Goal: Task Accomplishment & Management: Manage account settings

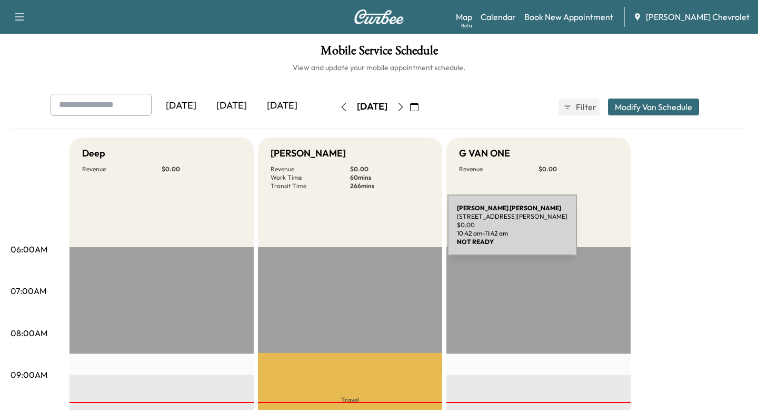
scroll to position [221, 0]
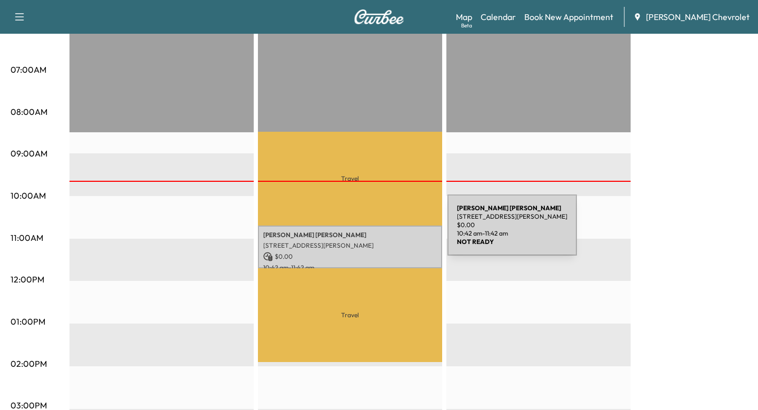
click at [369, 239] on p "[PERSON_NAME]" at bounding box center [350, 235] width 174 height 8
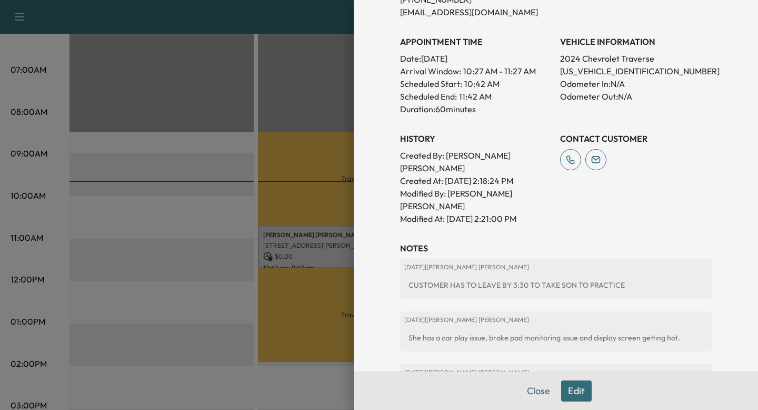
scroll to position [299, 0]
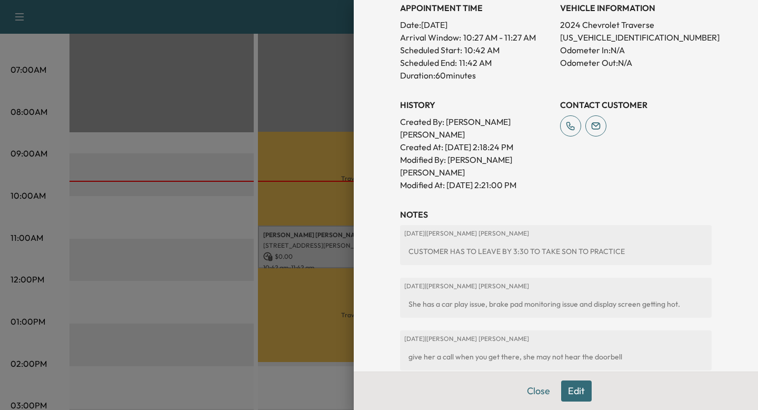
click at [519, 294] on div "She has a car play issue, brake pad monitoring issue and display screen getting…" at bounding box center [555, 303] width 303 height 19
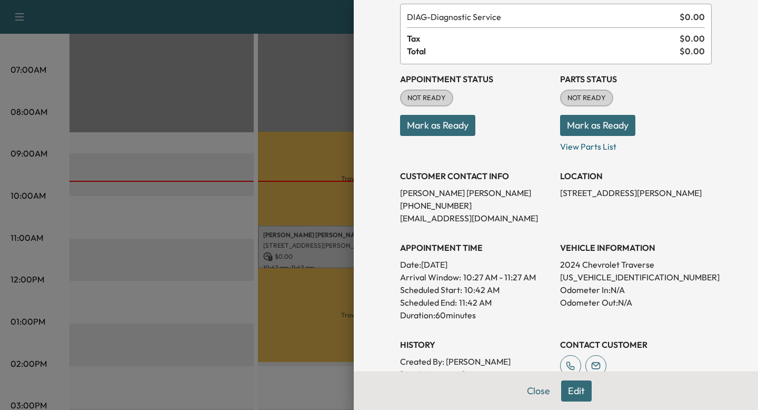
scroll to position [0, 0]
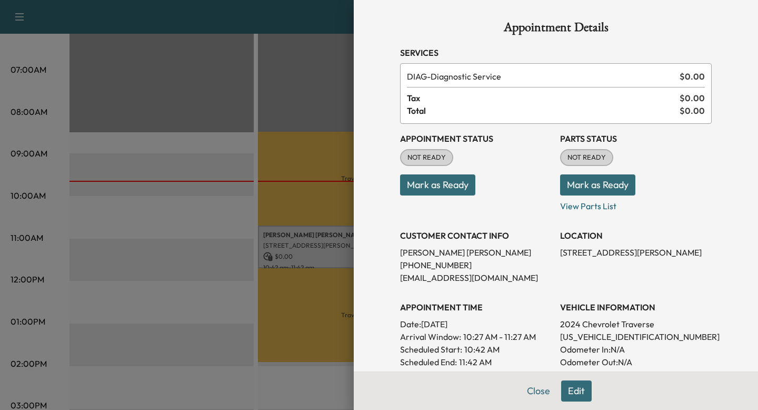
click at [584, 384] on button "Edit" at bounding box center [576, 390] width 31 height 21
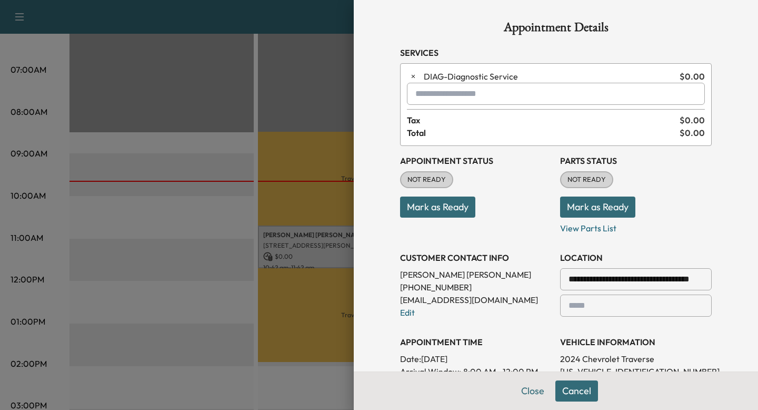
click at [422, 91] on div at bounding box center [417, 93] width 13 height 13
click at [413, 75] on icon "button" at bounding box center [413, 76] width 3 height 3
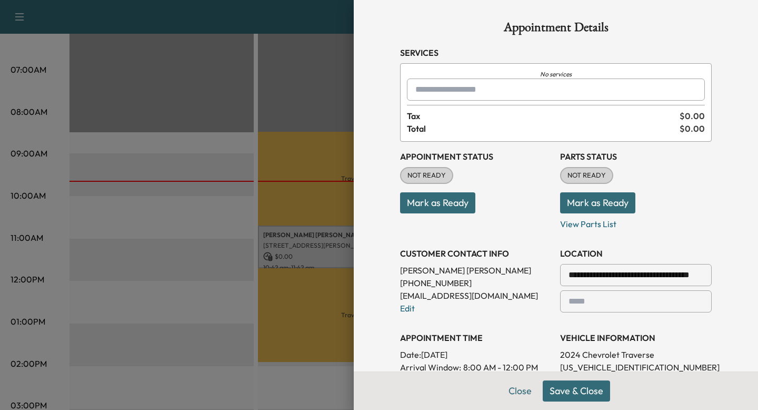
click at [513, 80] on input "text" at bounding box center [556, 89] width 298 height 22
click at [511, 81] on input "text" at bounding box center [556, 89] width 298 height 22
type input "*"
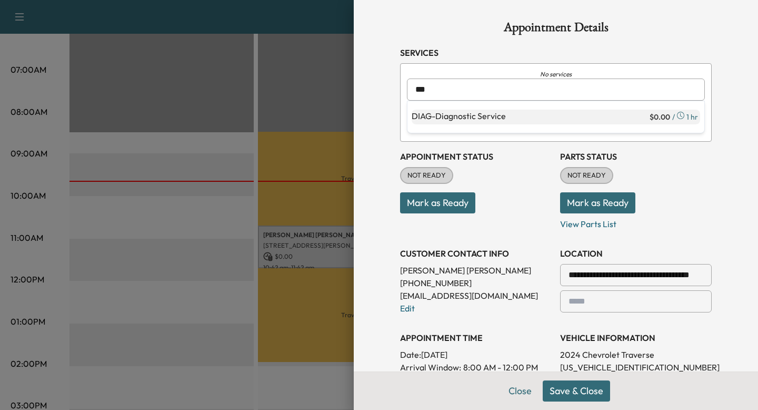
click at [470, 115] on p "DIAG - Diagnostic Service" at bounding box center [530, 117] width 236 height 15
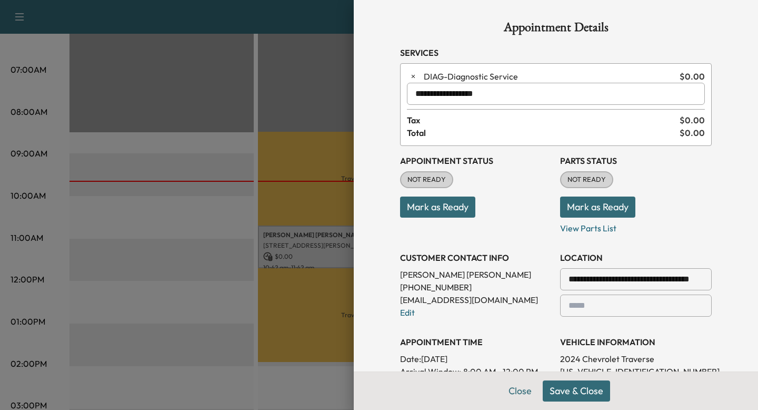
type input "**********"
click at [573, 383] on button "Save & Close" at bounding box center [576, 390] width 67 height 21
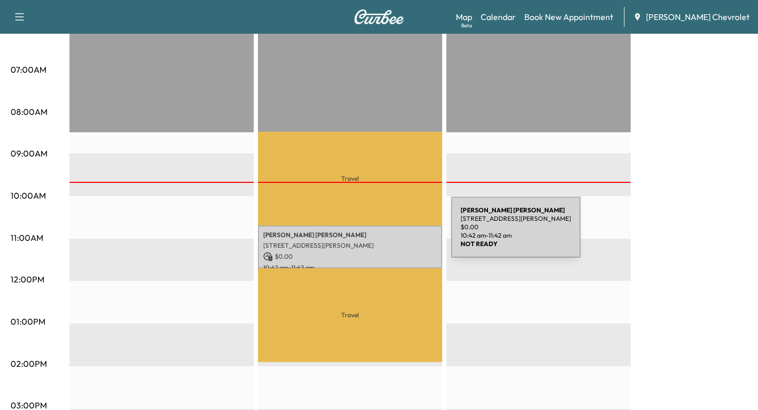
click at [372, 233] on p "[PERSON_NAME]" at bounding box center [350, 235] width 174 height 8
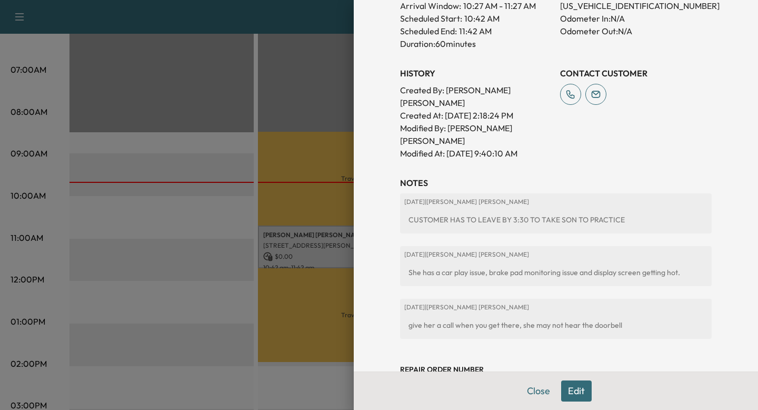
scroll to position [329, 0]
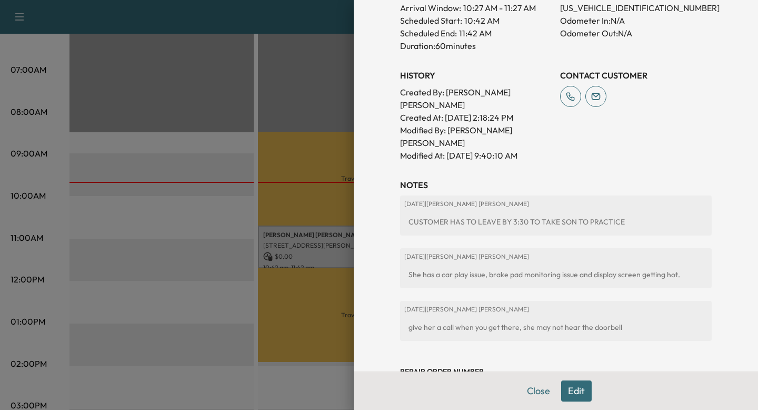
click at [492, 212] on div "CUSTOMER HAS TO LEAVE BY 3:30 TO TAKE SON TO PRACTICE" at bounding box center [555, 221] width 303 height 19
click at [521, 212] on div "CUSTOMER HAS TO LEAVE BY 3:30 TO TAKE SON TO PRACTICE" at bounding box center [555, 221] width 303 height 19
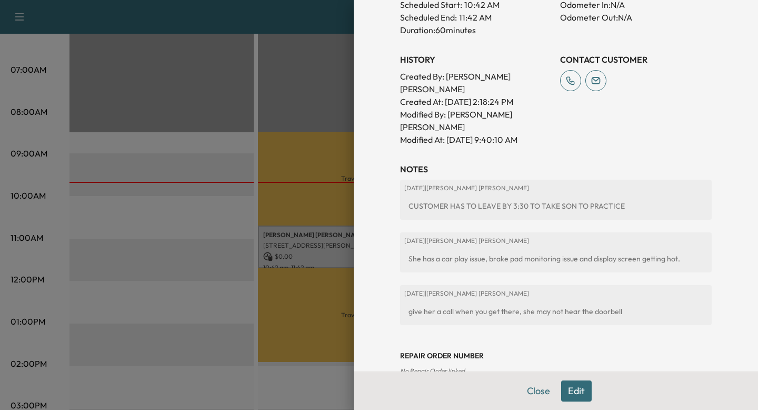
click at [515, 302] on div "give her a call when you get there, she may not hear the doorbell" at bounding box center [555, 311] width 303 height 19
click at [523, 246] on div "[DATE] | [PERSON_NAME] [PERSON_NAME] She has a car play issue, brake pad monito…" at bounding box center [556, 252] width 312 height 40
click at [470, 249] on div "She has a car play issue, brake pad monitoring issue and display screen getting…" at bounding box center [555, 258] width 303 height 19
click at [477, 249] on div "She has a car play issue, brake pad monitoring issue and display screen getting…" at bounding box center [555, 258] width 303 height 19
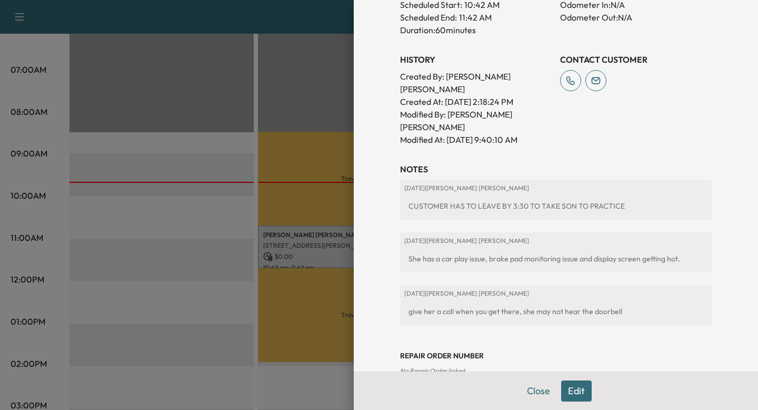
click at [512, 249] on div "She has a car play issue, brake pad monitoring issue and display screen getting…" at bounding box center [555, 258] width 303 height 19
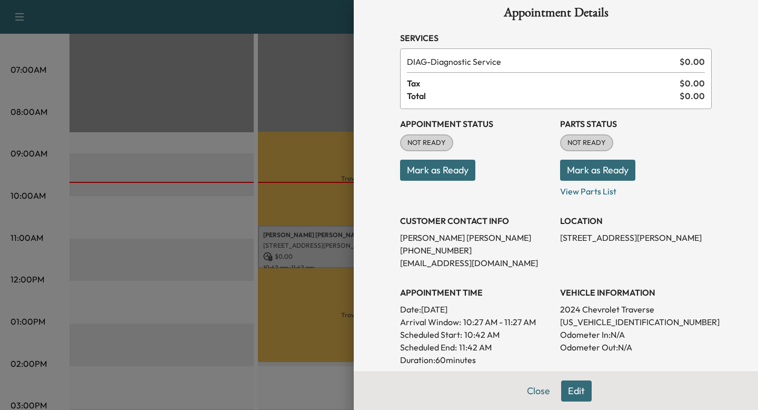
scroll to position [0, 0]
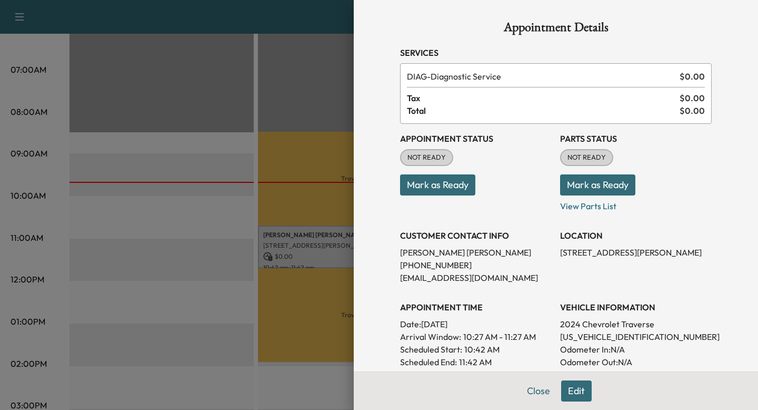
click at [215, 250] on div at bounding box center [379, 205] width 758 height 410
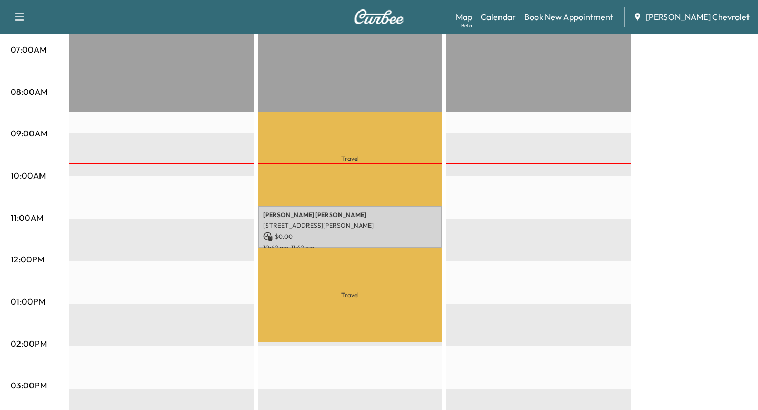
scroll to position [249, 0]
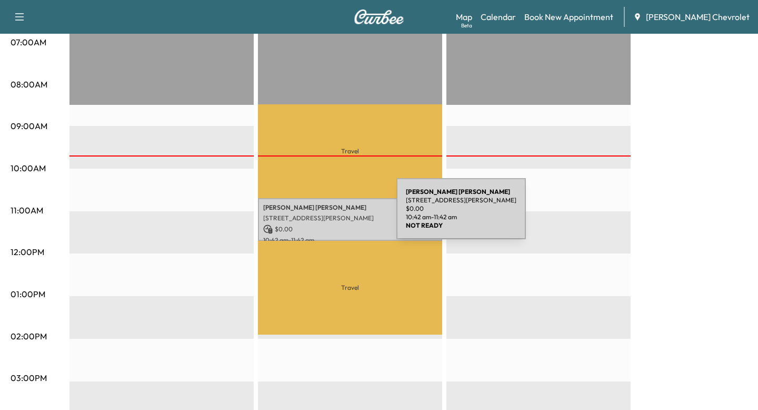
click at [317, 215] on p "[STREET_ADDRESS][PERSON_NAME]" at bounding box center [350, 218] width 174 height 8
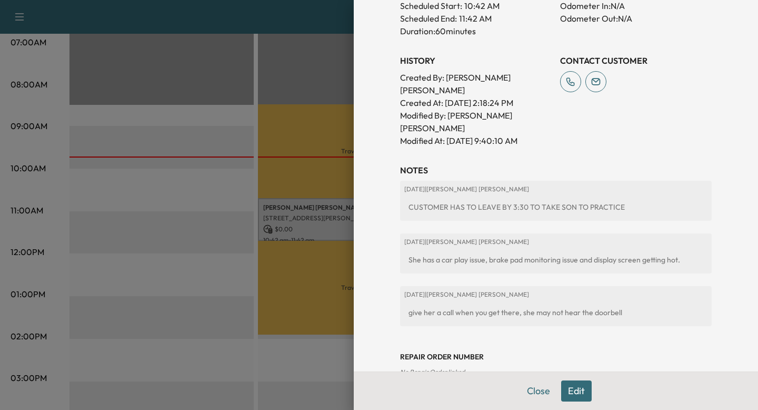
scroll to position [344, 0]
click at [440, 249] on div "She has a car play issue, brake pad monitoring issue and display screen getting…" at bounding box center [555, 258] width 303 height 19
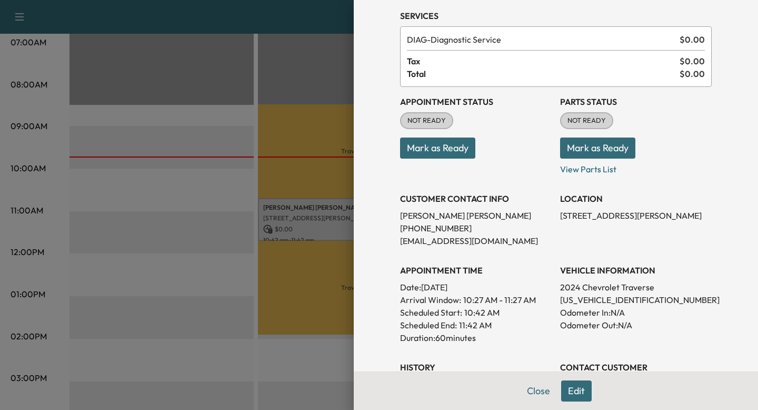
scroll to position [0, 0]
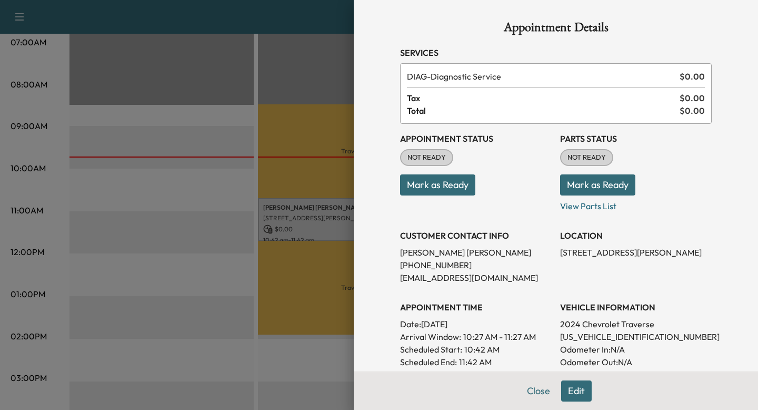
click at [239, 223] on div at bounding box center [379, 205] width 758 height 410
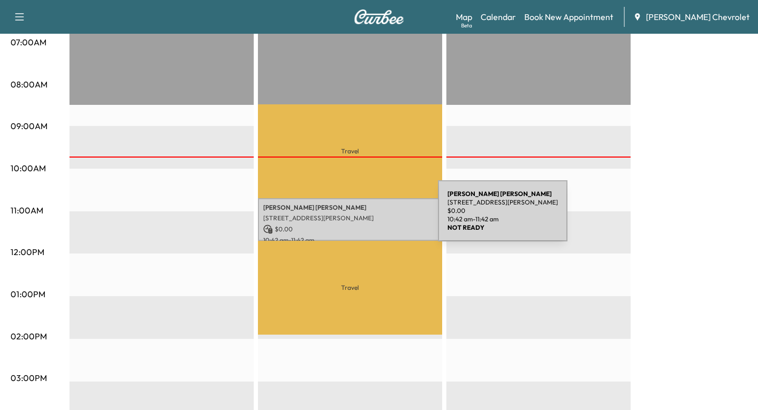
click at [359, 217] on p "[STREET_ADDRESS][PERSON_NAME]" at bounding box center [350, 218] width 174 height 8
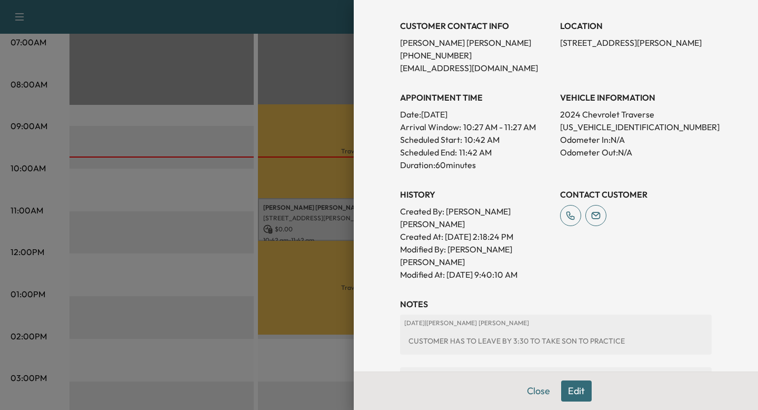
scroll to position [167, 0]
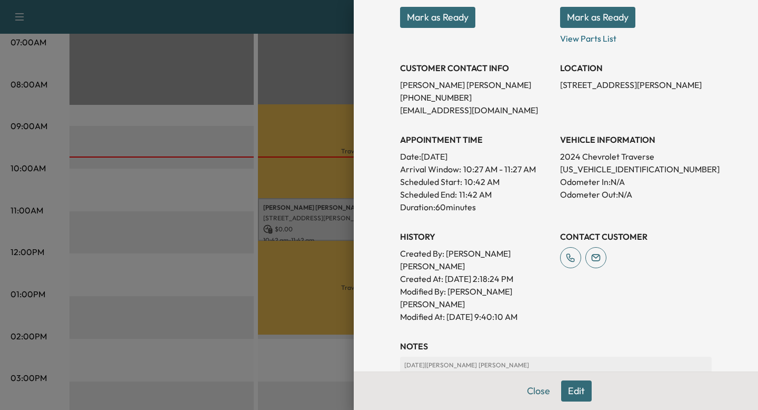
click at [287, 238] on div at bounding box center [379, 205] width 758 height 410
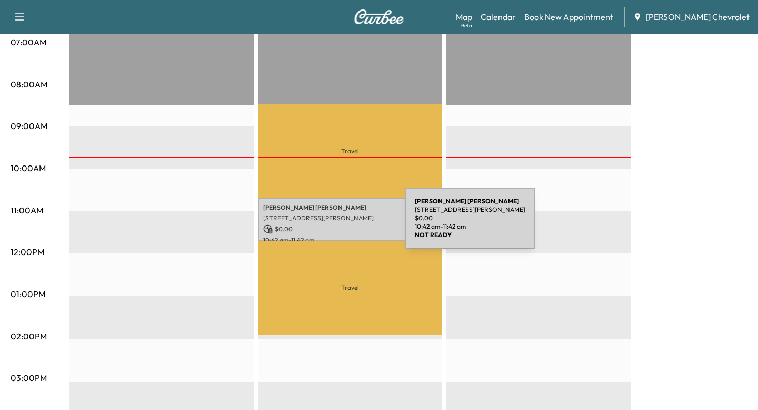
click at [327, 224] on p "$ 0.00" at bounding box center [350, 228] width 174 height 9
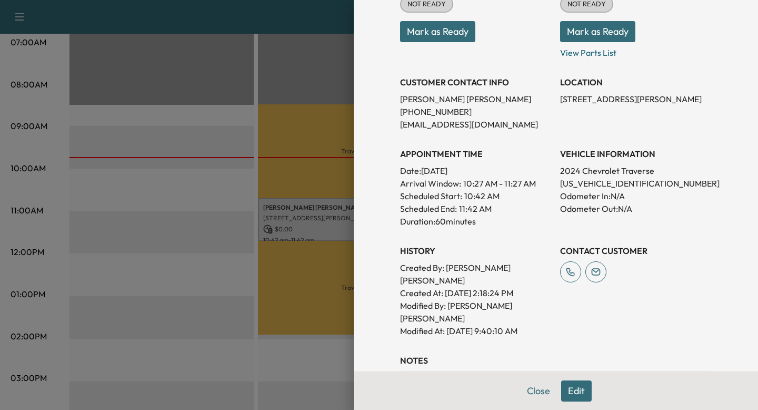
scroll to position [151, 0]
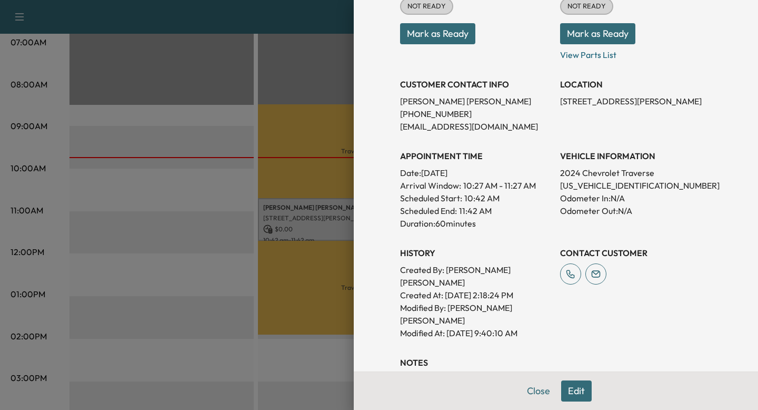
click at [563, 189] on p "[US_VEHICLE_IDENTIFICATION_NUMBER]" at bounding box center [636, 185] width 152 height 13
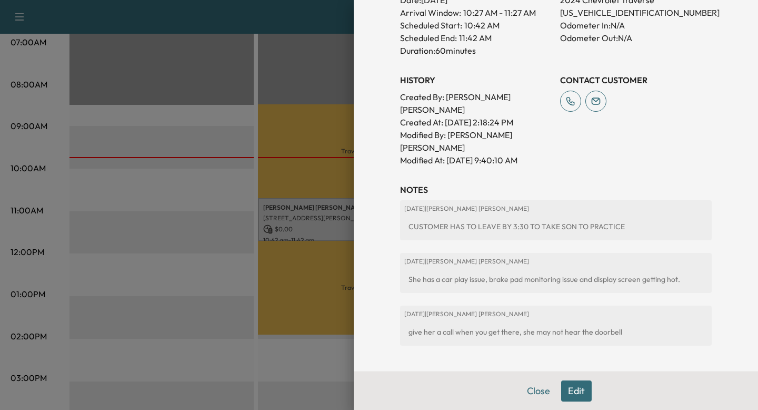
scroll to position [344, 0]
